Goal: Check status: Check status

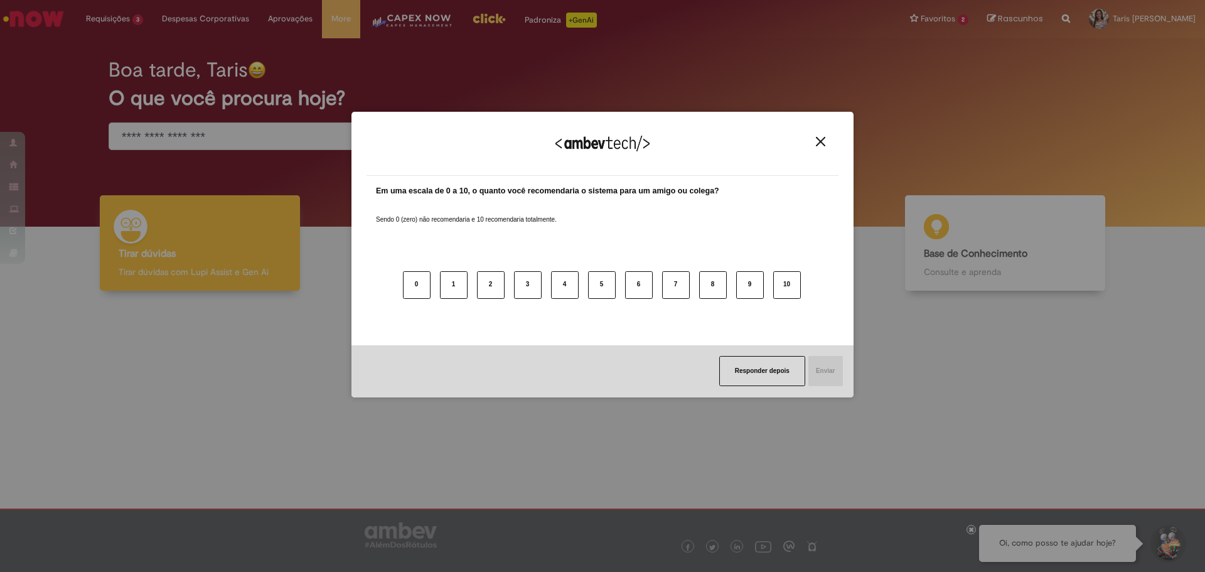
click at [824, 144] on img "Close" at bounding box center [820, 141] width 9 height 9
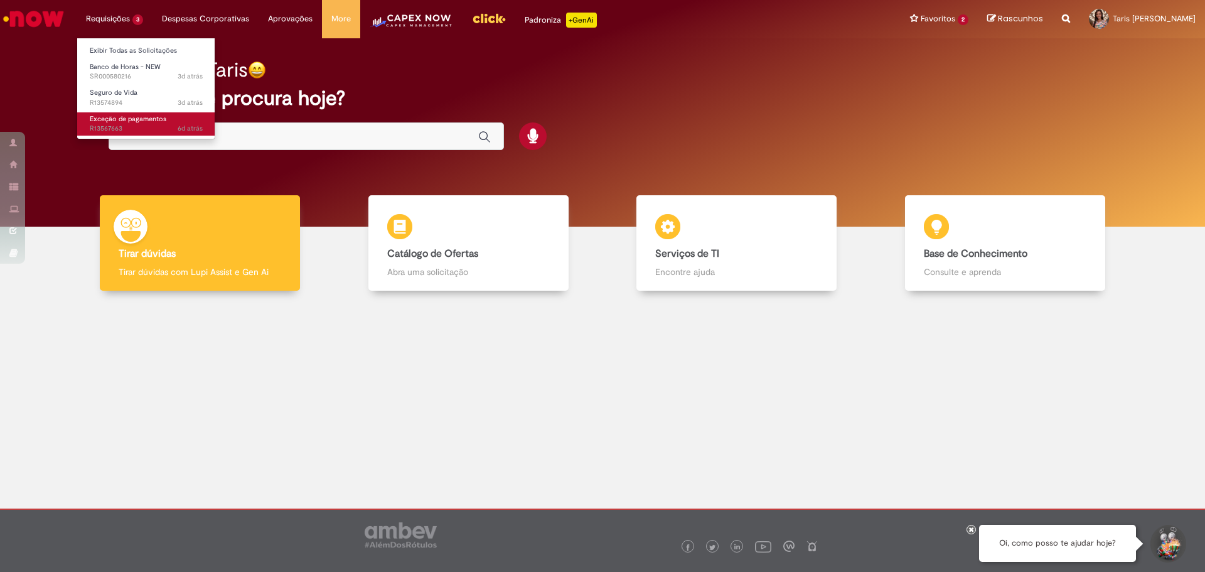
click at [102, 119] on span "Exceção de pagamentos" at bounding box center [128, 118] width 77 height 9
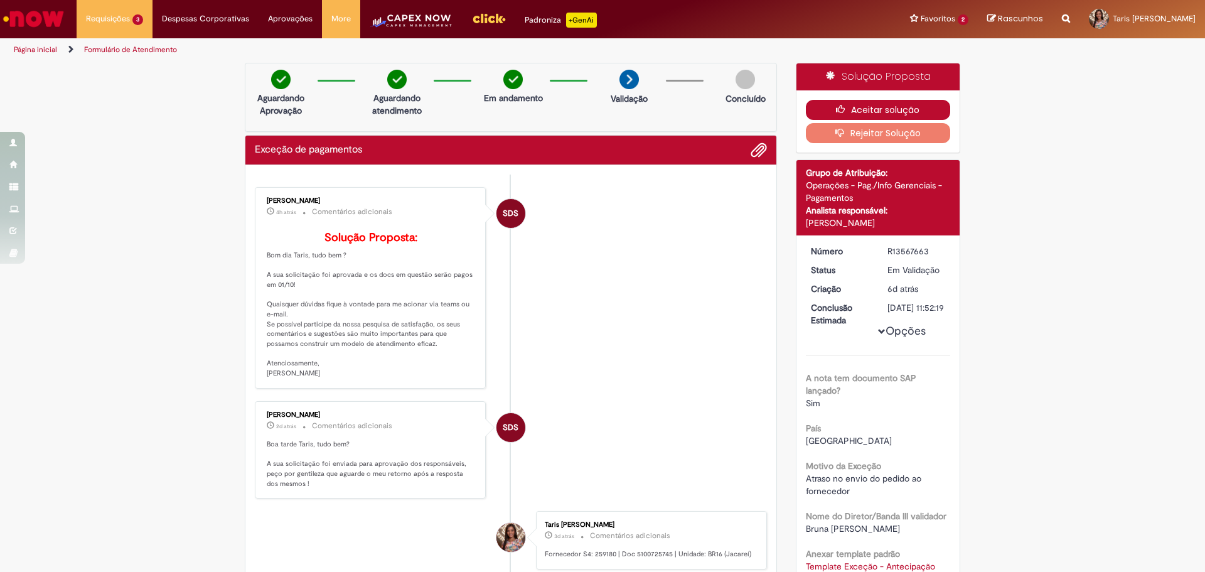
click at [828, 108] on button "Aceitar solução" at bounding box center [878, 110] width 145 height 20
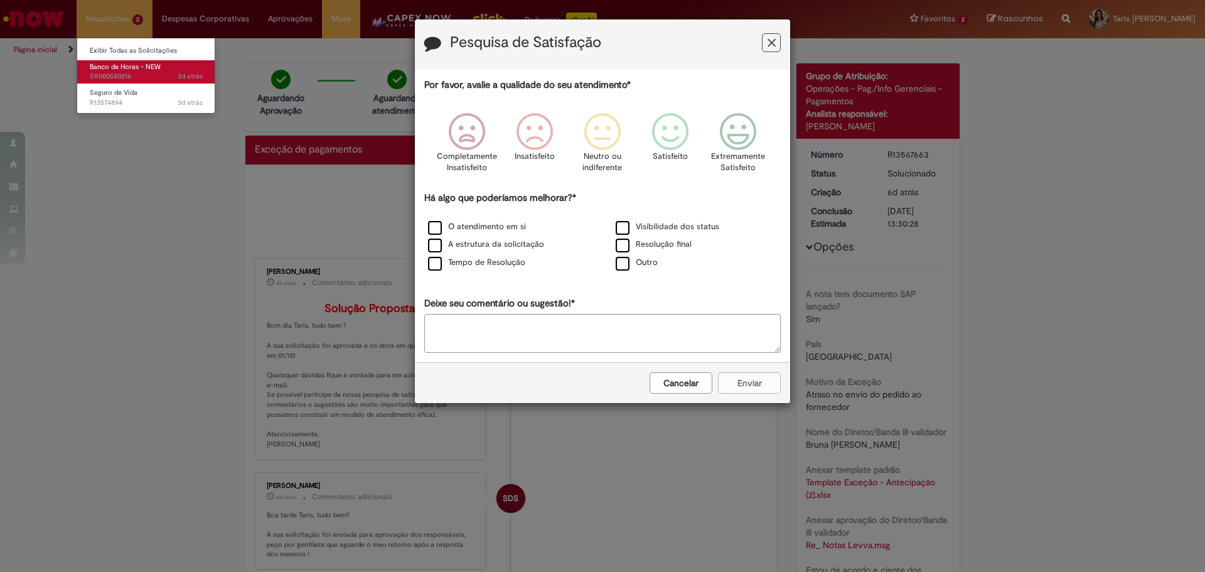
click at [134, 68] on span "Banco de Horas - NEW" at bounding box center [125, 66] width 71 height 9
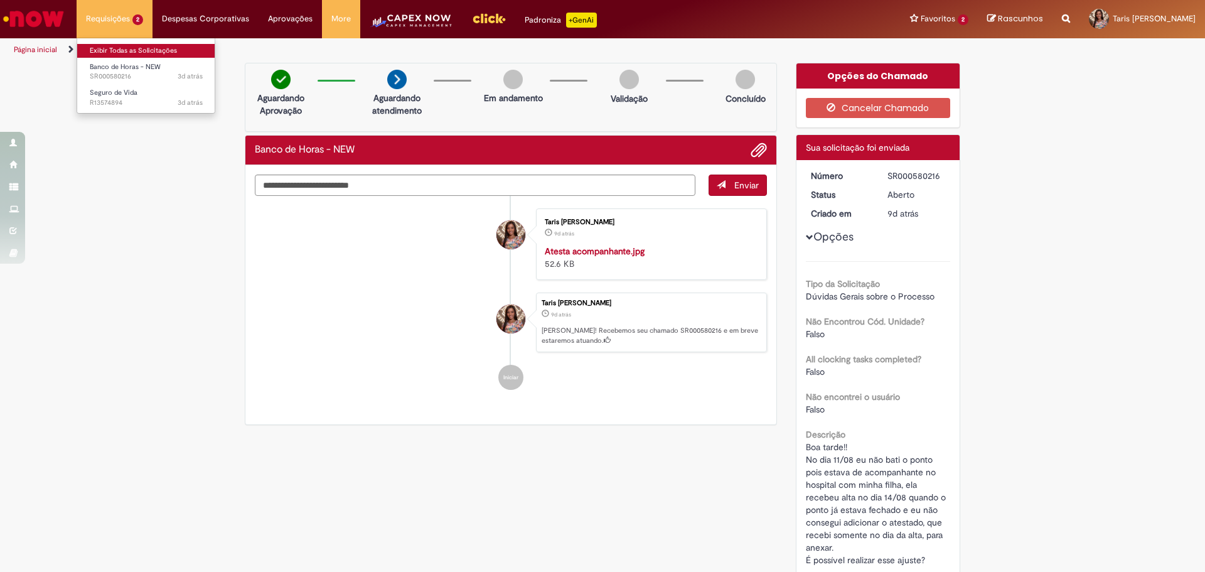
click at [114, 50] on link "Exibir Todas as Solicitações" at bounding box center [146, 51] width 138 height 14
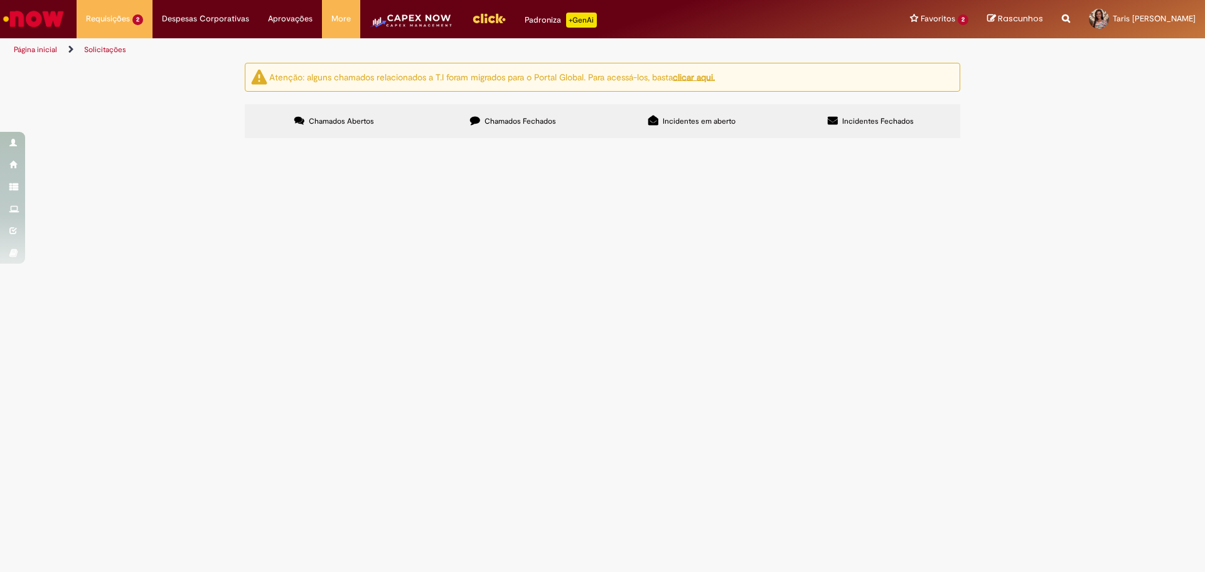
click at [483, 122] on label "Chamados Fechados" at bounding box center [513, 121] width 179 height 34
click at [0, 0] on span "Alteração de Pedido" at bounding box center [0, 0] width 0 height 0
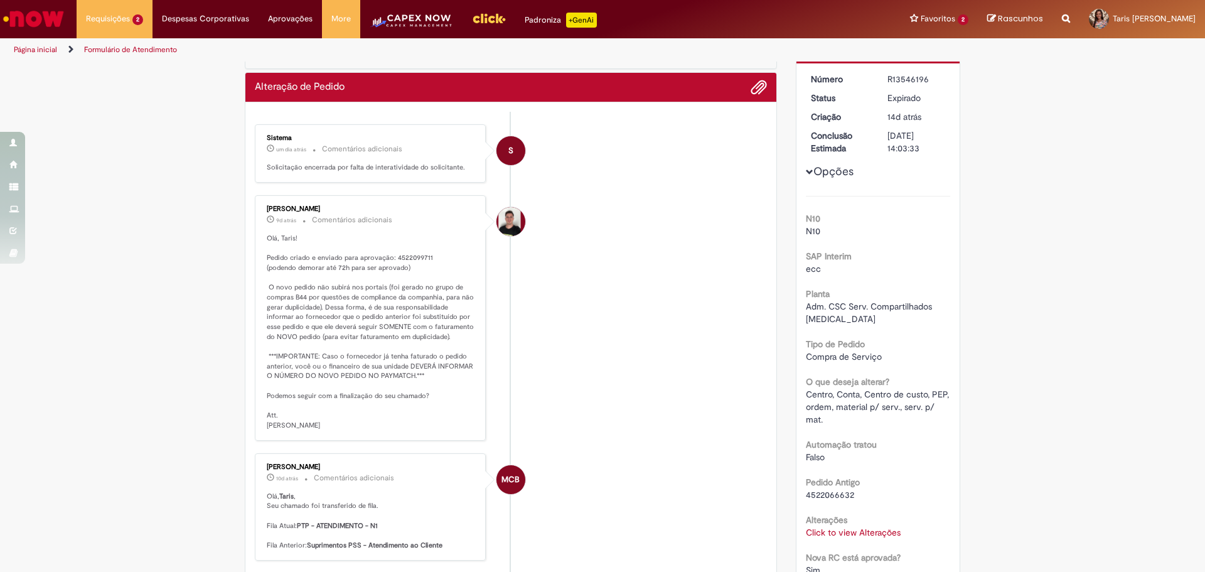
scroll to position [126, 0]
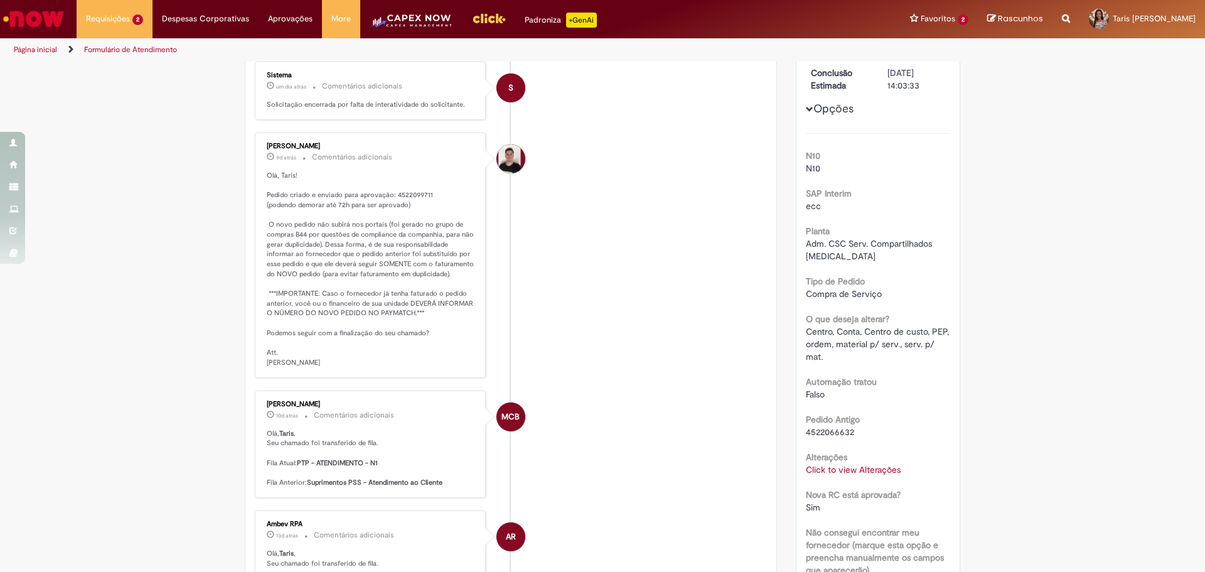
click at [819, 426] on span "4522066632" at bounding box center [830, 431] width 48 height 11
copy span "4522066632"
click at [402, 194] on p "Olá, Taris! Pedido criado e enviado para aprovação: 4522099711 (podendo demorar…" at bounding box center [371, 269] width 209 height 197
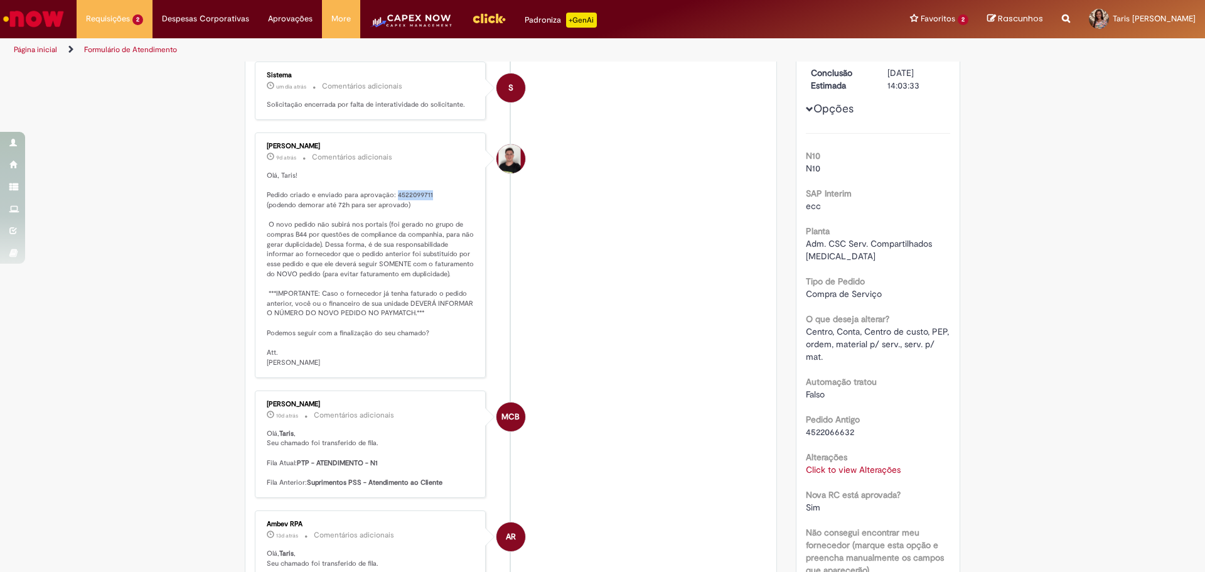
copy p "4522099711"
